Goal: Information Seeking & Learning: Check status

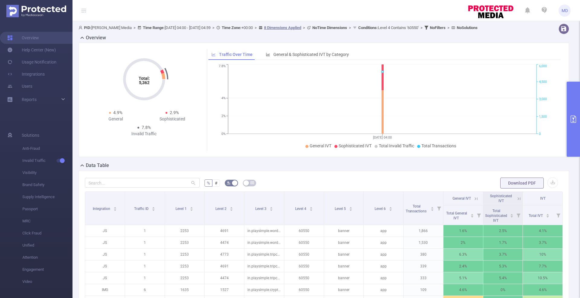
click at [567, 105] on button "primary" at bounding box center [573, 119] width 13 height 75
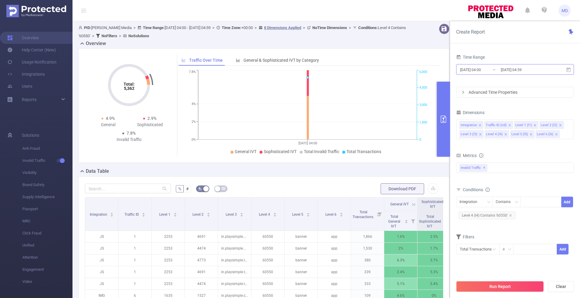
click at [483, 71] on input "[DATE] 04:00" at bounding box center [484, 70] width 49 height 8
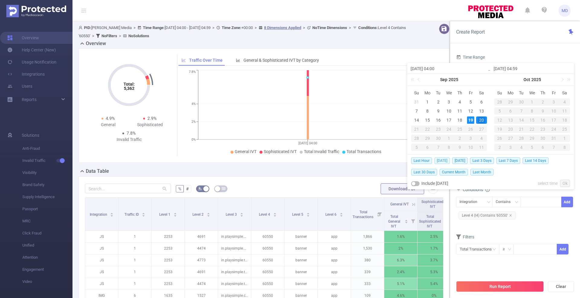
click at [443, 158] on span "[DATE]" at bounding box center [442, 160] width 15 height 7
type input "[DATE] 00:00"
type input "[DATE] 23:59"
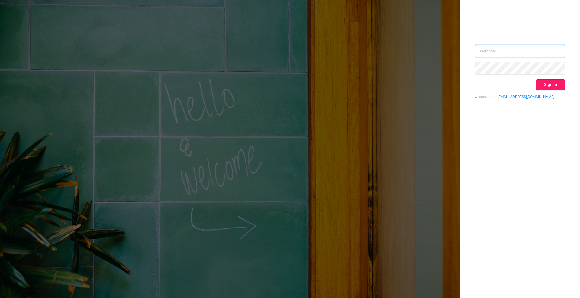
type input "mary@lunamedia.io"
click at [556, 89] on button "Sign in" at bounding box center [551, 84] width 29 height 11
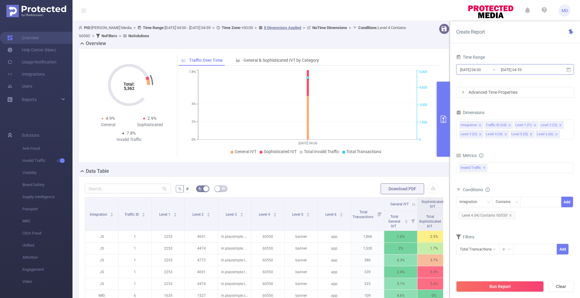
click at [512, 69] on input "[DATE] 04:59" at bounding box center [525, 70] width 49 height 8
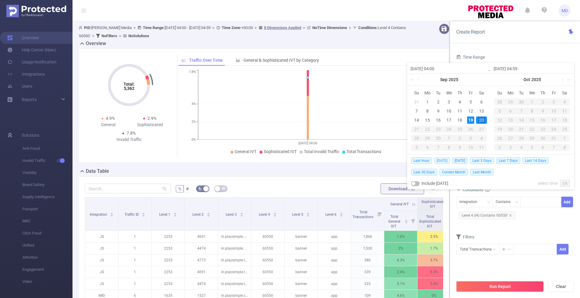
click at [440, 162] on span "[DATE]" at bounding box center [442, 160] width 15 height 7
type input "[DATE] 00:00"
type input "[DATE] 23:59"
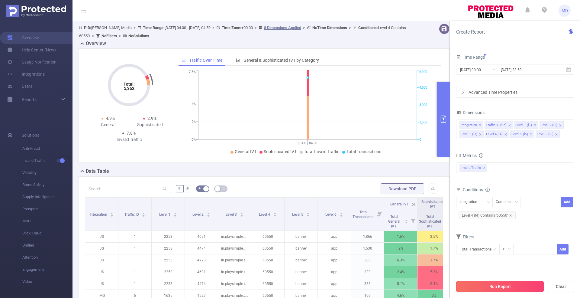
click at [499, 284] on button "Run Report" at bounding box center [500, 286] width 88 height 11
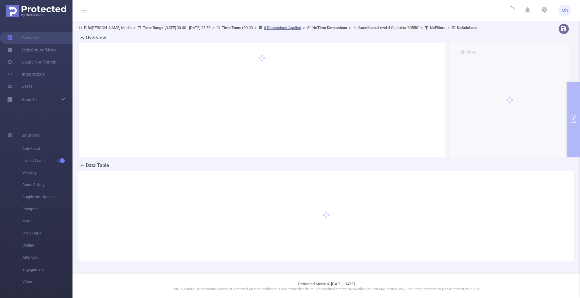
click at [572, 141] on div "PID: Luna Media > Time Range: 2025-09-19 00:00 - 2025-09-19 23:59 > Time Zone: …" at bounding box center [327, 147] width 508 height 252
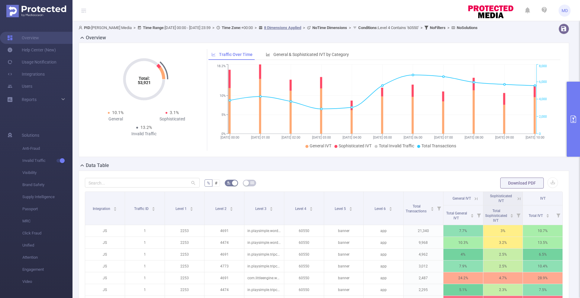
click at [574, 115] on icon "primary" at bounding box center [573, 118] width 5 height 7
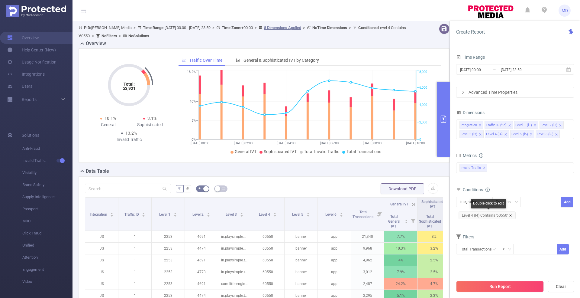
click at [510, 214] on icon "icon: close" at bounding box center [511, 215] width 2 height 2
click at [507, 286] on button "Run Report" at bounding box center [500, 286] width 88 height 11
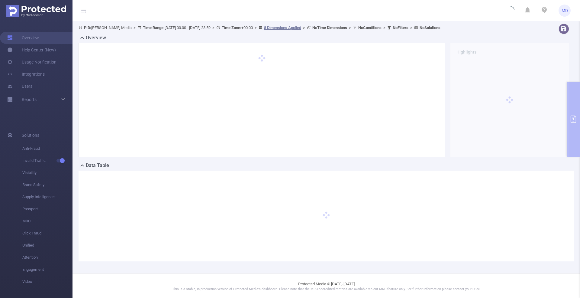
scroll to position [0, 0]
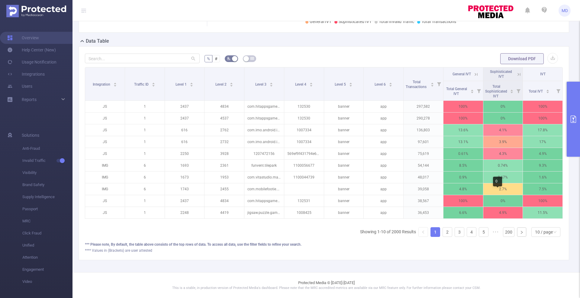
scroll to position [128, 0]
click at [543, 231] on div "10 / page" at bounding box center [544, 231] width 18 height 9
click at [538, 222] on li "50 / page" at bounding box center [540, 226] width 29 height 10
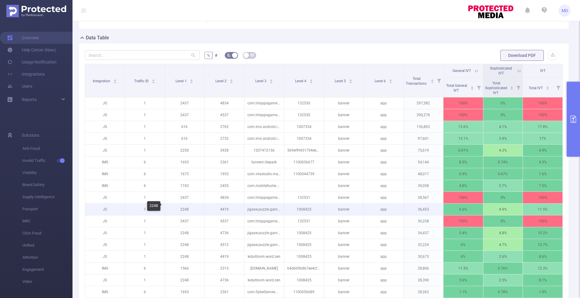
click at [185, 207] on p "2248" at bounding box center [185, 208] width 40 height 11
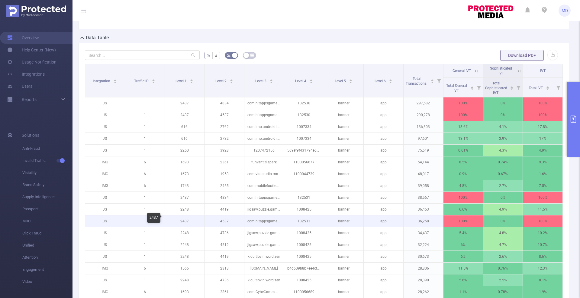
click at [185, 218] on p "2437" at bounding box center [185, 220] width 40 height 11
copy p "2437"
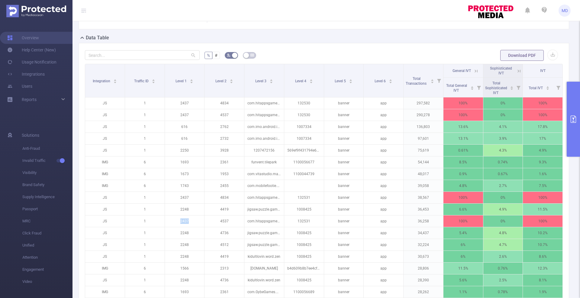
click at [578, 136] on button "primary" at bounding box center [573, 119] width 13 height 75
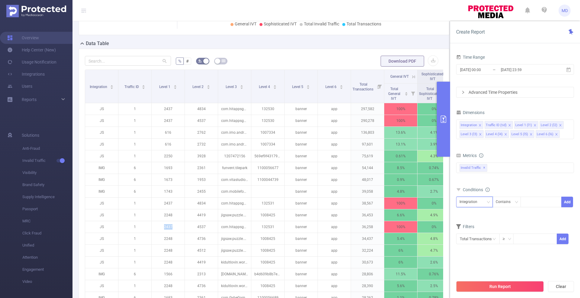
click at [476, 201] on div "Integration" at bounding box center [471, 202] width 22 height 10
click at [475, 233] on li "Level 1 (l1)" at bounding box center [474, 233] width 37 height 10
click at [544, 201] on div at bounding box center [541, 202] width 35 height 10
click at [500, 214] on icon "icon: close" at bounding box center [499, 215] width 3 height 3
click at [533, 205] on div at bounding box center [541, 202] width 35 height 10
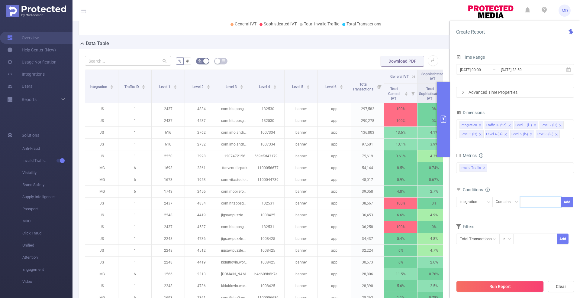
paste input "2436"
type input "2436\"
click at [508, 217] on span "Integration Contains '2436\'" at bounding box center [487, 215] width 57 height 8
click at [510, 215] on icon "icon: close" at bounding box center [510, 215] width 3 height 3
click at [537, 203] on div at bounding box center [541, 202] width 35 height 10
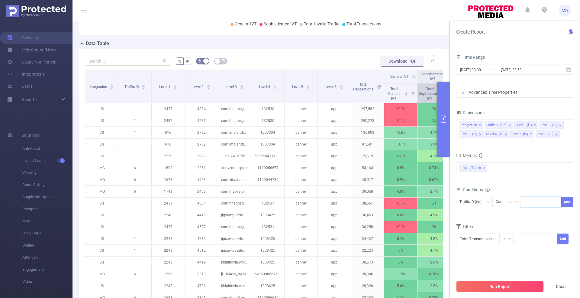
paste input "2436"
type input "2436"
click at [514, 285] on button "Run Report" at bounding box center [500, 286] width 88 height 11
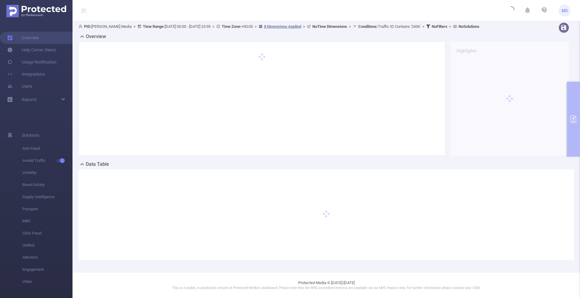
scroll to position [0, 0]
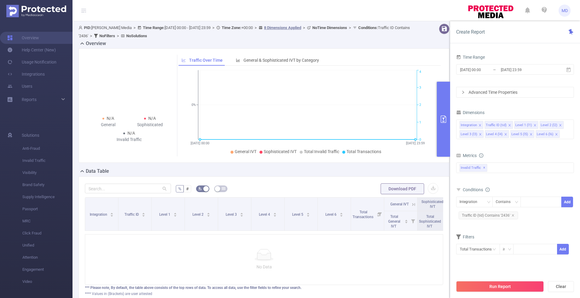
scroll to position [48, 0]
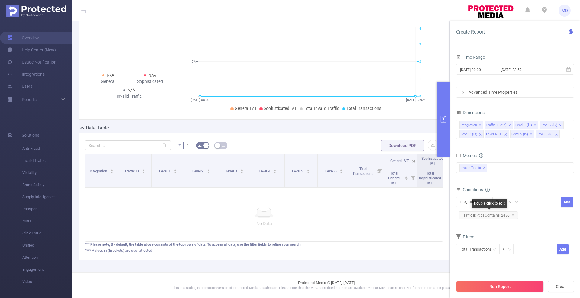
click at [514, 213] on span "Traffic ID (tid) Contains '2436'" at bounding box center [489, 215] width 60 height 8
click at [513, 214] on icon "icon: close" at bounding box center [513, 215] width 3 height 3
click at [468, 202] on div "Integration" at bounding box center [471, 202] width 22 height 10
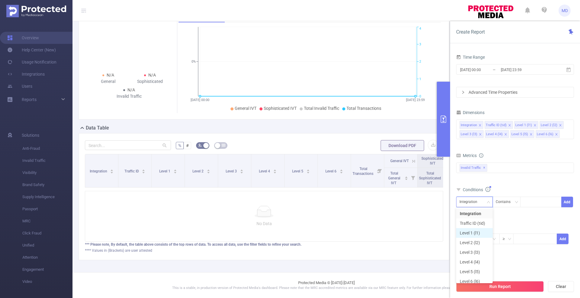
click at [475, 232] on li "Level 1 (l1)" at bounding box center [474, 233] width 37 height 10
click at [533, 200] on div at bounding box center [541, 202] width 35 height 10
paste input "2435"
type input "2435"
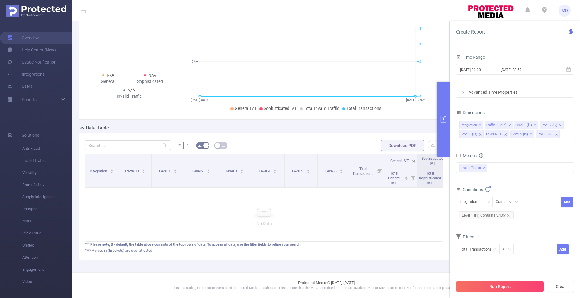
click at [507, 290] on button "Run Report" at bounding box center [500, 286] width 88 height 11
